Goal: Check status: Check status

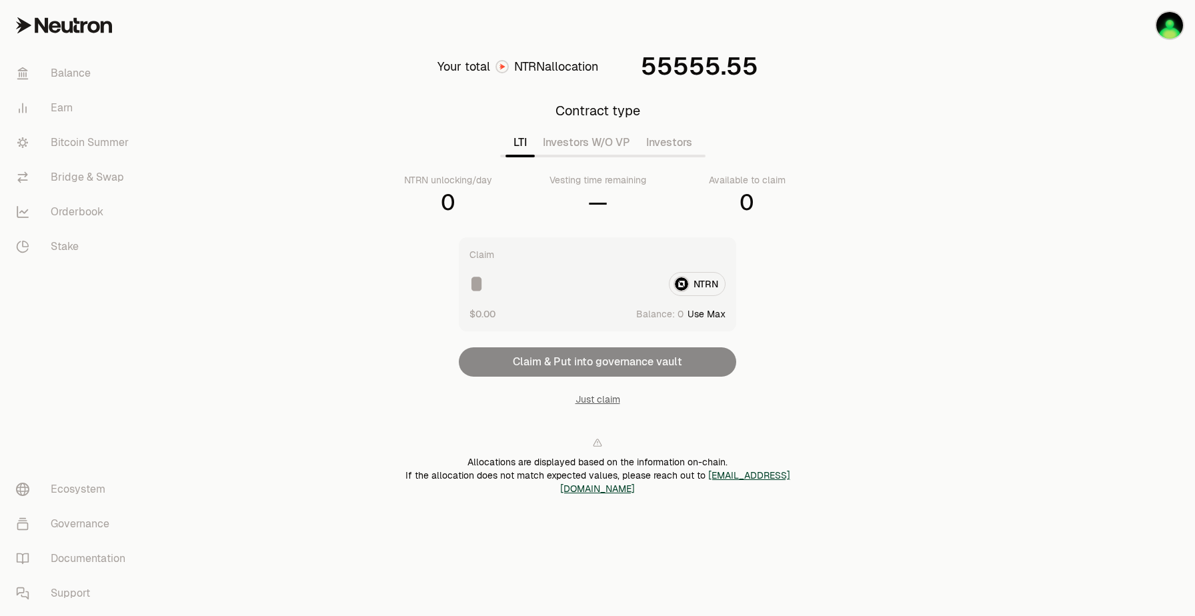
click at [571, 145] on button "Investors W/O VP" at bounding box center [586, 142] width 103 height 27
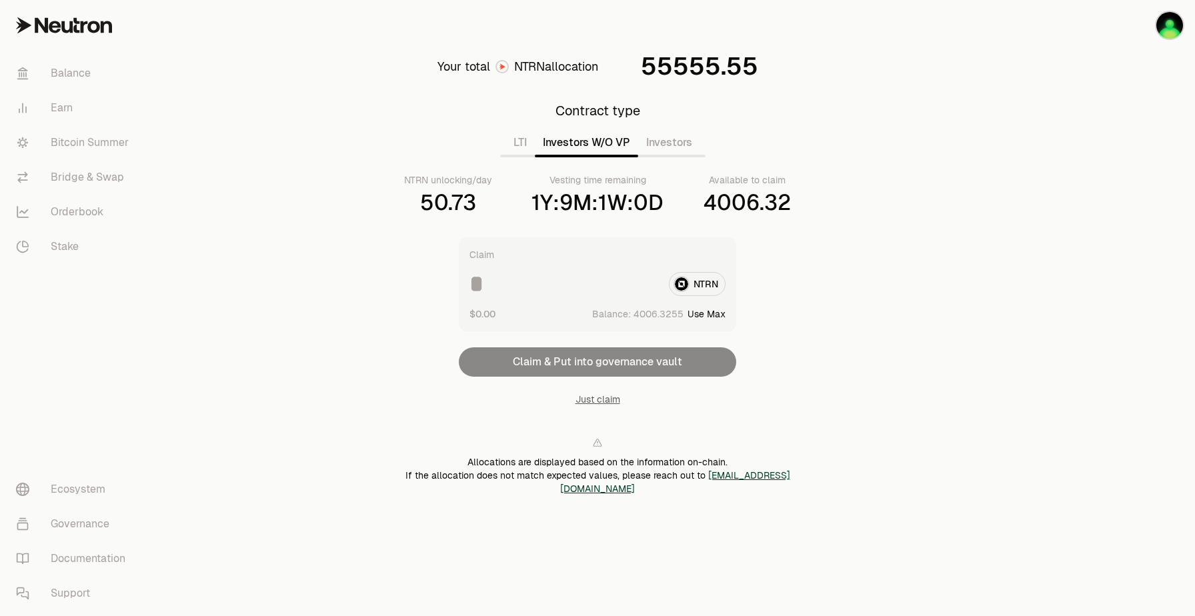
click at [603, 183] on div "Vesting time remaining" at bounding box center [597, 179] width 97 height 13
click at [580, 362] on div "Claim NTRN $0.00 Balance: Use Max Claim & Put into governance vault Just claim" at bounding box center [597, 321] width 277 height 169
click at [998, 72] on main "Your total NTRN allocation 55555.55 Contract type LTI Investors W/O VP Investor…" at bounding box center [671, 290] width 1045 height 581
click at [651, 211] on div "1Y:9M:1W:0D" at bounding box center [597, 202] width 132 height 27
click at [671, 144] on button "Investors" at bounding box center [669, 142] width 62 height 27
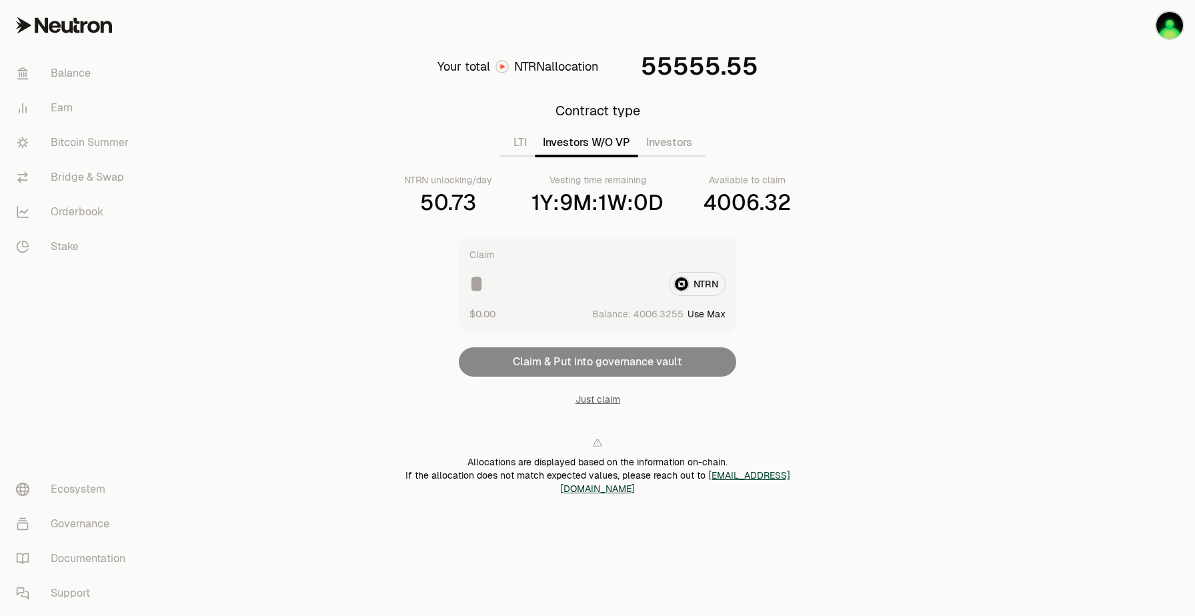
click at [609, 147] on button "Investors W/O VP" at bounding box center [586, 142] width 103 height 27
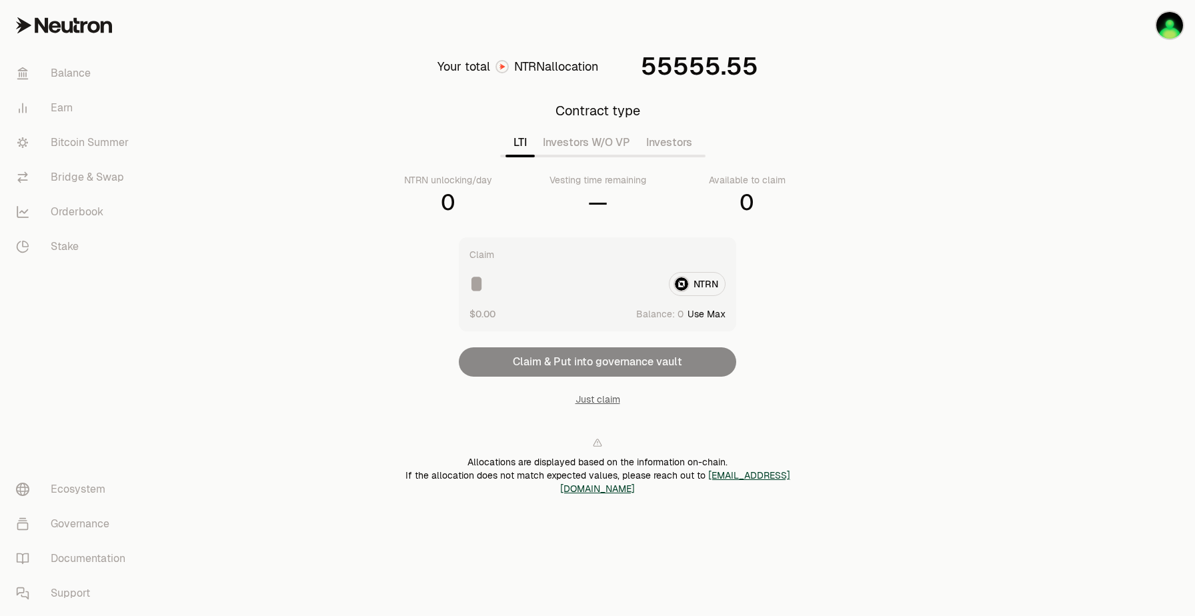
click at [513, 142] on button "LTI" at bounding box center [519, 142] width 29 height 27
click at [557, 142] on button "Investors W/O VP" at bounding box center [586, 142] width 103 height 27
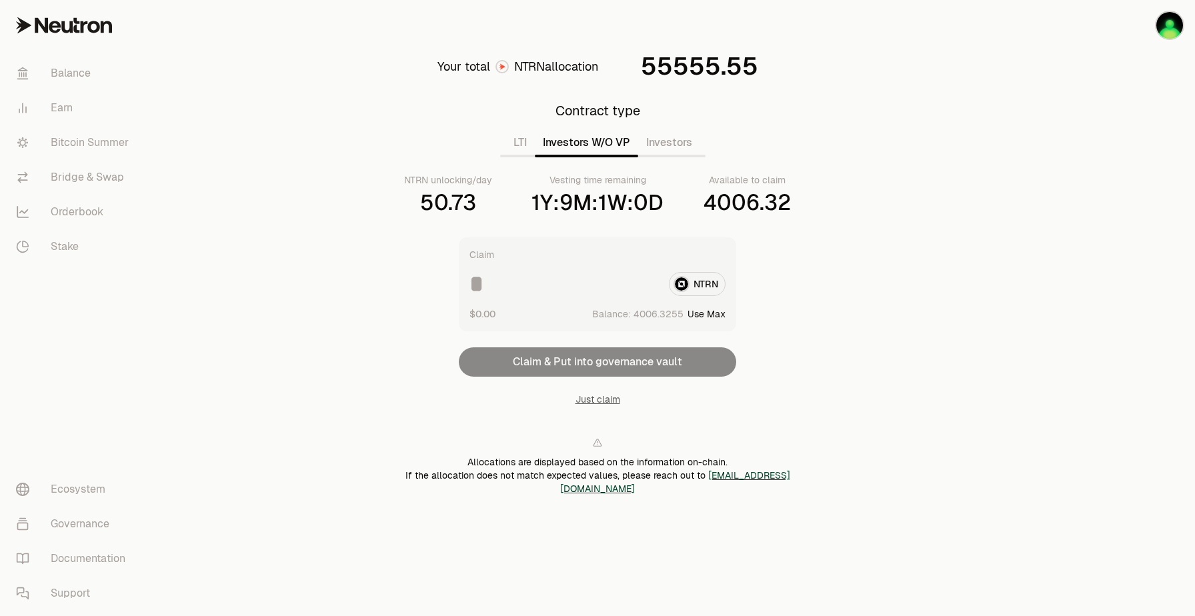
click at [708, 275] on div "NTRN" at bounding box center [597, 284] width 256 height 24
click at [701, 281] on div "NTRN" at bounding box center [597, 284] width 256 height 24
click at [485, 289] on input at bounding box center [563, 284] width 189 height 24
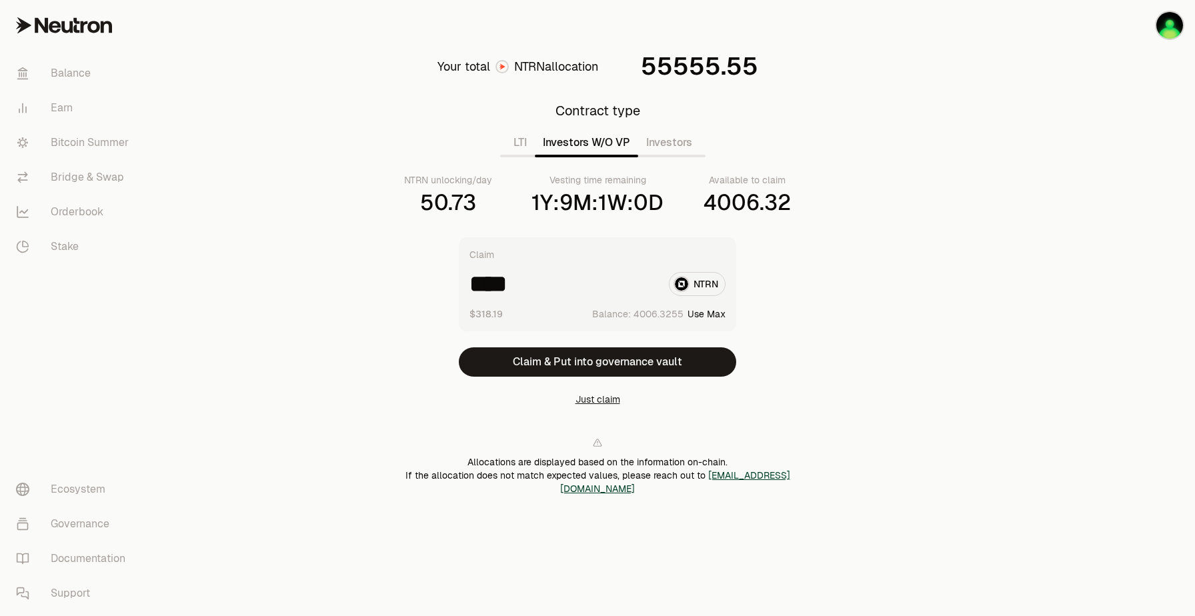
type input "****"
click at [585, 399] on button "Just claim" at bounding box center [597, 399] width 45 height 13
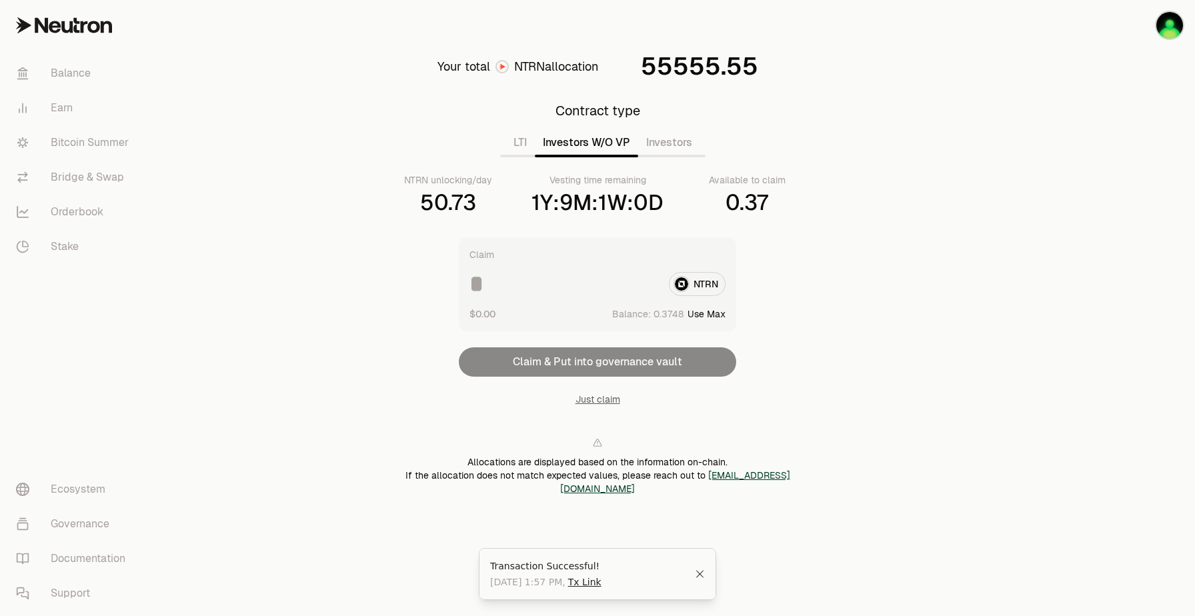
click at [615, 181] on div "Vesting time remaining" at bounding box center [597, 179] width 97 height 13
click at [699, 565] on icon "Close" at bounding box center [699, 560] width 7 height 7
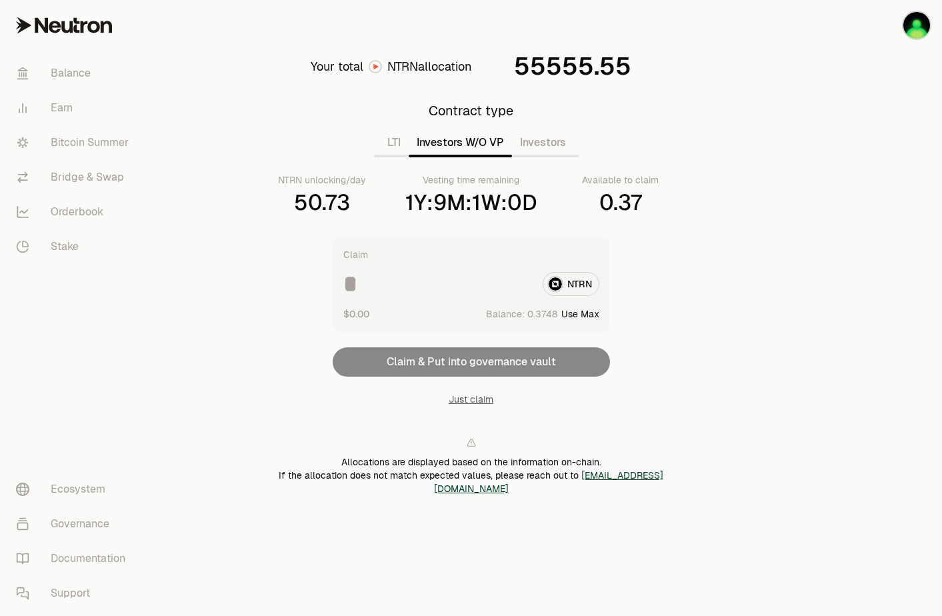
click at [430, 200] on div "1Y:9M:1W:0D" at bounding box center [471, 202] width 132 height 27
